Goal: Navigation & Orientation: Find specific page/section

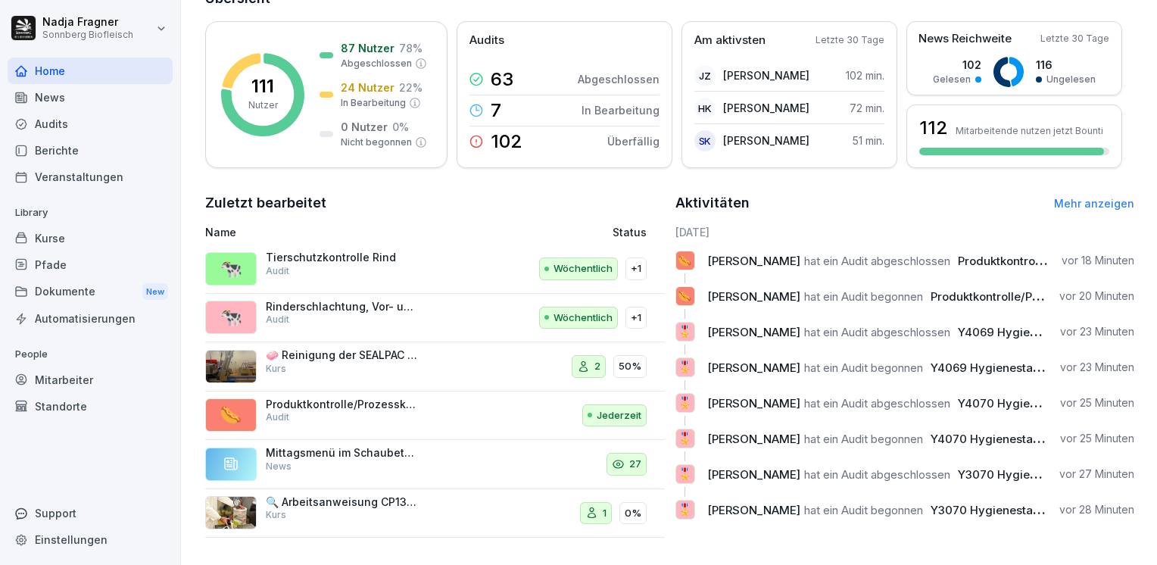
scroll to position [138, 0]
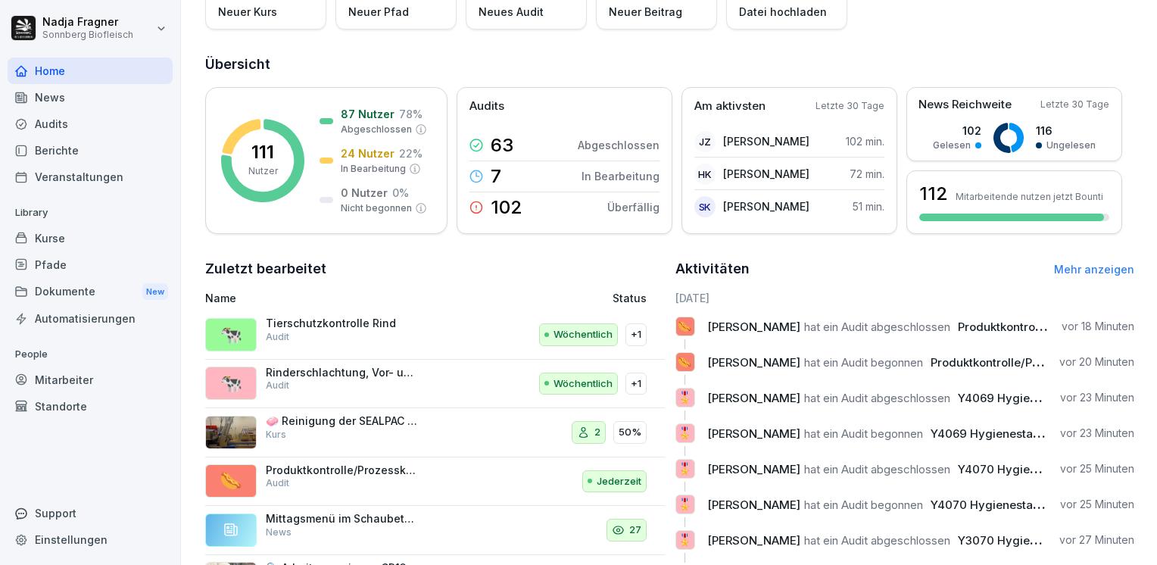
click at [85, 241] on div "Kurse" at bounding box center [90, 238] width 165 height 27
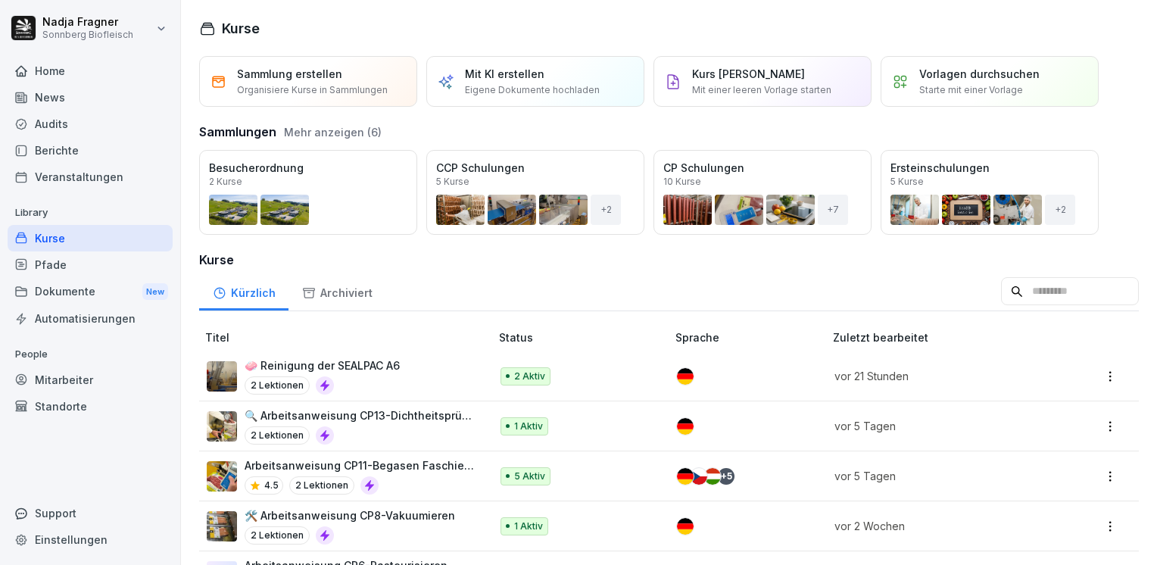
click at [362, 365] on p "🧼 Reinigung der SEALPAC A6" at bounding box center [322, 365] width 155 height 16
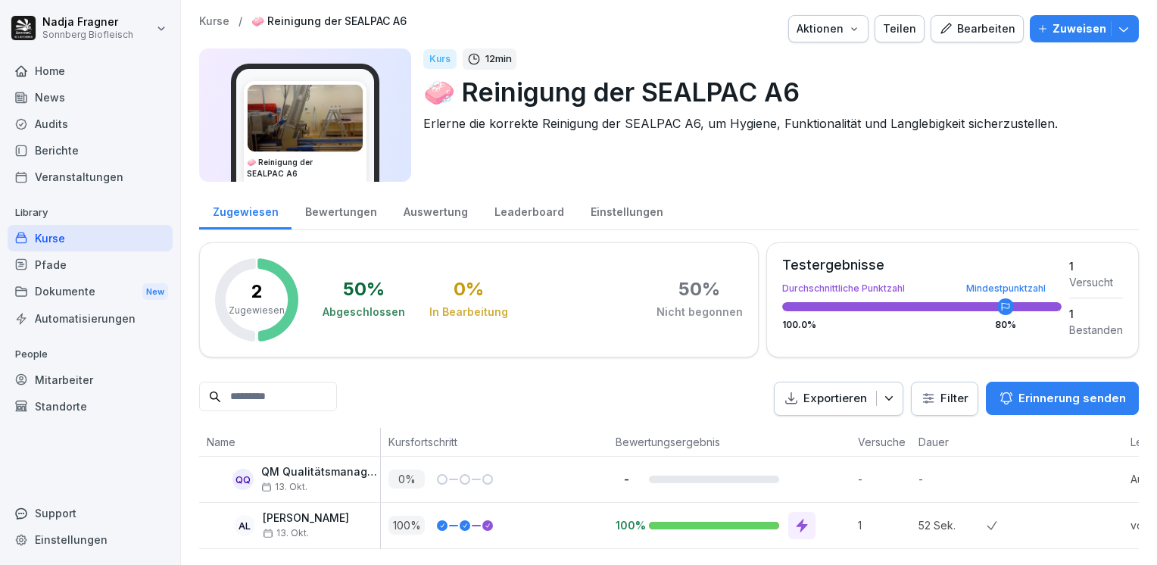
click at [339, 211] on div "Bewertungen" at bounding box center [341, 210] width 98 height 39
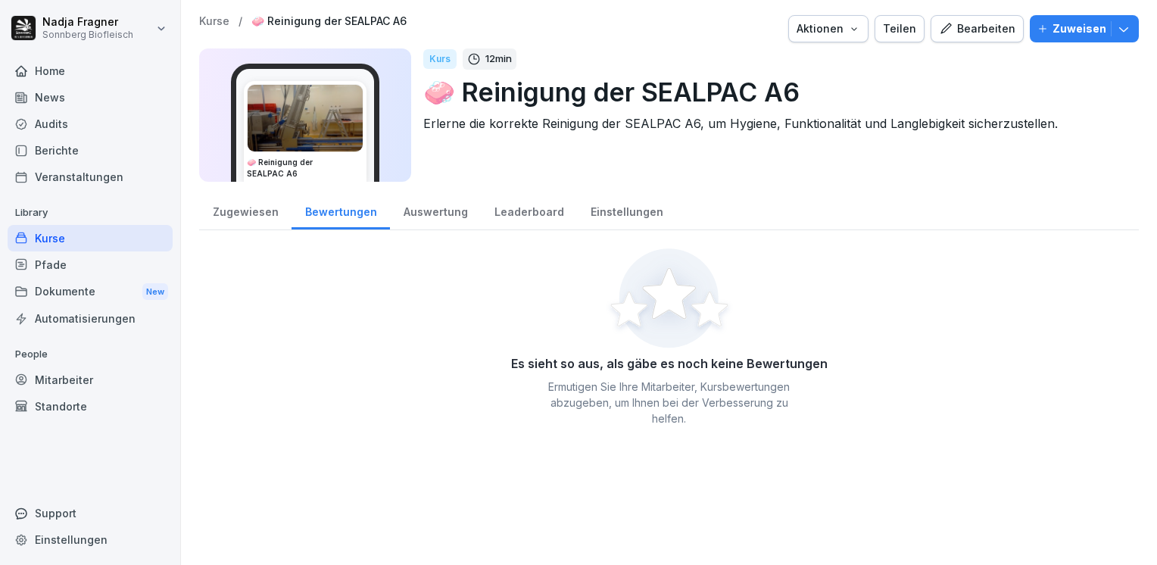
click at [227, 214] on div "Zugewiesen" at bounding box center [245, 210] width 92 height 39
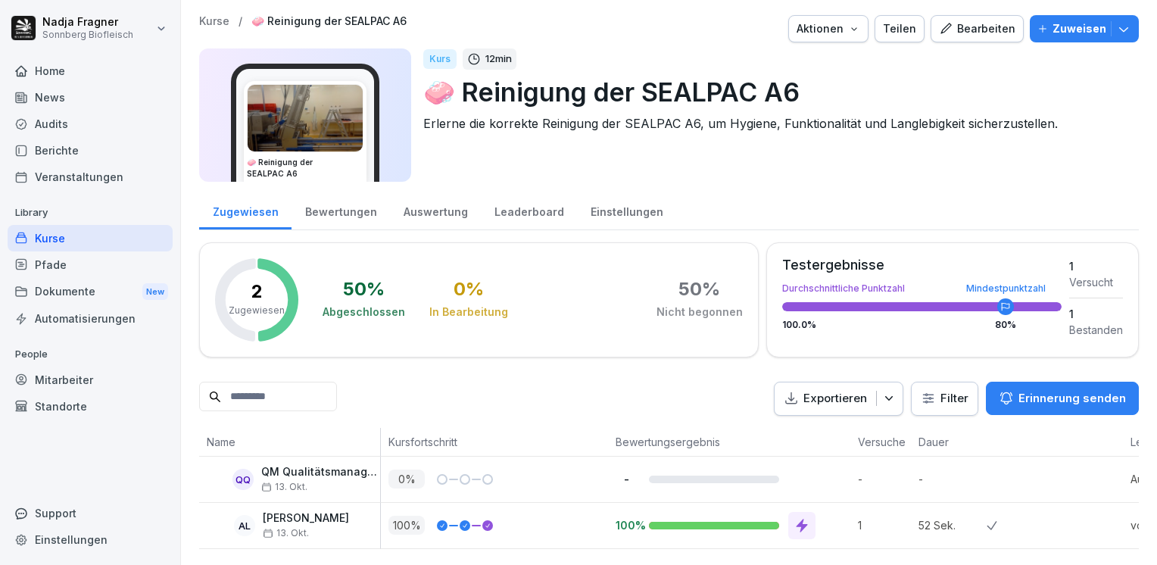
click at [62, 238] on div "Kurse" at bounding box center [90, 238] width 165 height 27
